Goal: Share content: Share content

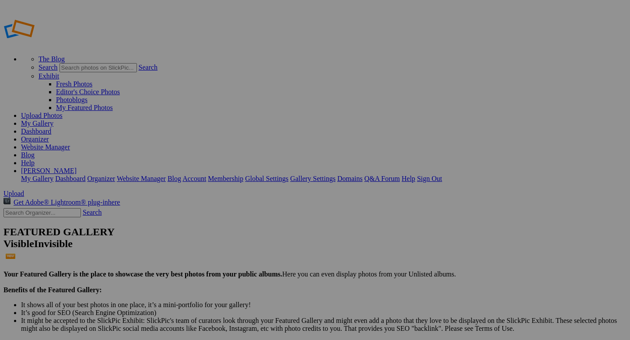
drag, startPoint x: 320, startPoint y: 138, endPoint x: 245, endPoint y: 110, distance: 80.3
drag, startPoint x: 253, startPoint y: 127, endPoint x: 310, endPoint y: 102, distance: 61.6
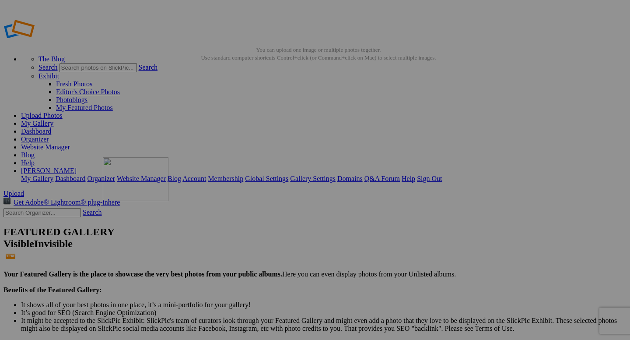
drag, startPoint x: 251, startPoint y: 237, endPoint x: 229, endPoint y: 220, distance: 27.8
drag, startPoint x: 255, startPoint y: 229, endPoint x: 385, endPoint y: 114, distance: 173.7
drag, startPoint x: 483, startPoint y: 140, endPoint x: 527, endPoint y: 112, distance: 52.3
drag, startPoint x: 246, startPoint y: 140, endPoint x: 229, endPoint y: 222, distance: 83.9
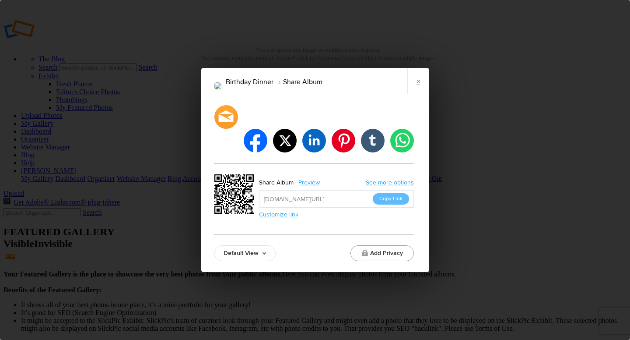
click at [368, 245] on button "Add Privacy" at bounding box center [382, 253] width 63 height 16
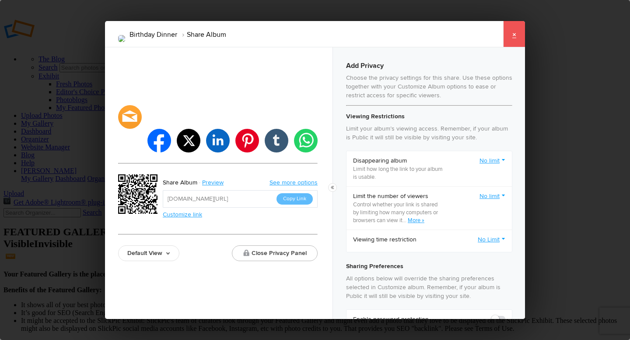
click at [514, 33] on link "×" at bounding box center [514, 34] width 22 height 26
